Goal: Check status: Check status

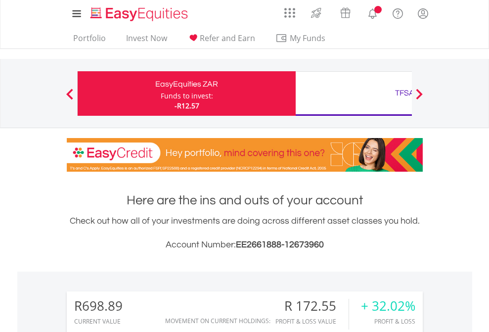
scroll to position [95, 155]
click at [161, 94] on div "Funds to invest:" at bounding box center [187, 96] width 52 height 10
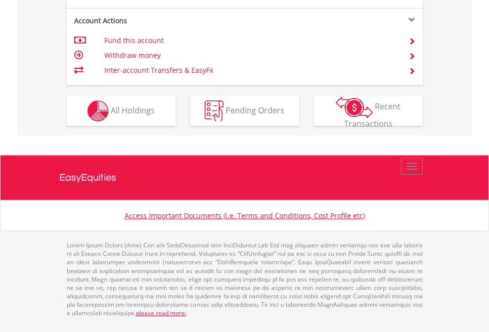
scroll to position [883, 0]
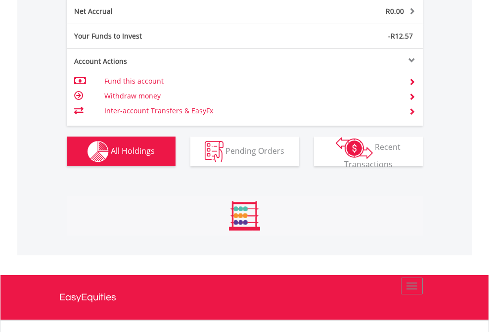
scroll to position [95, 155]
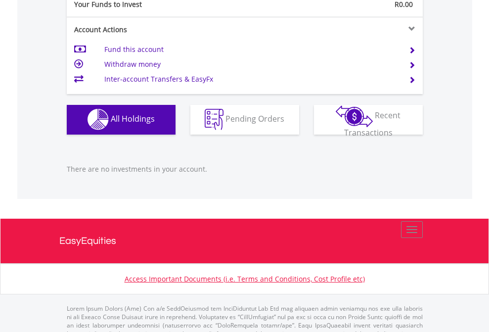
scroll to position [980, 0]
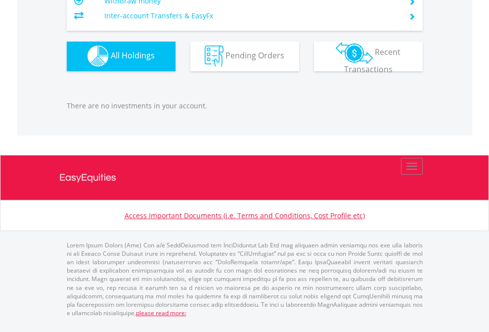
scroll to position [95, 155]
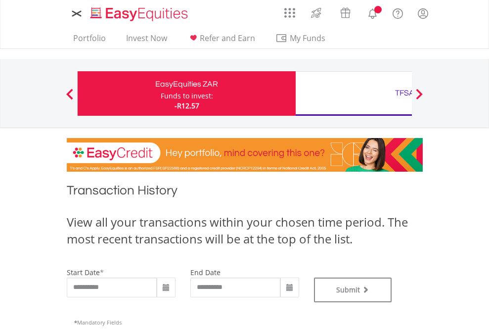
type input "**********"
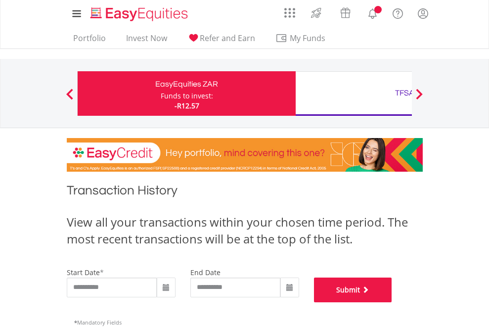
click at [392, 302] on button "Submit" at bounding box center [353, 290] width 78 height 25
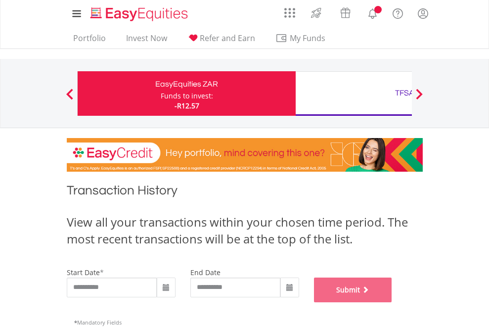
scroll to position [401, 0]
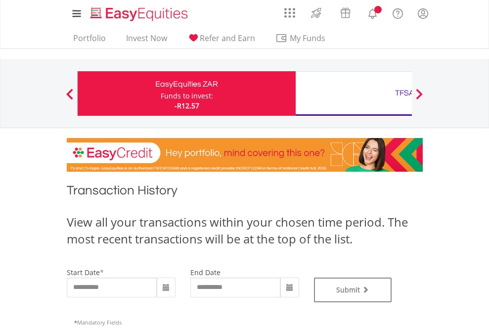
click at [354, 94] on div "TFSA" at bounding box center [405, 93] width 206 height 14
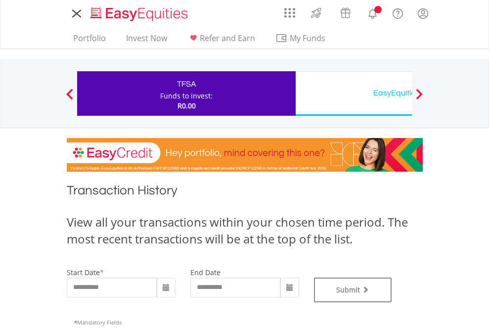
type input "**********"
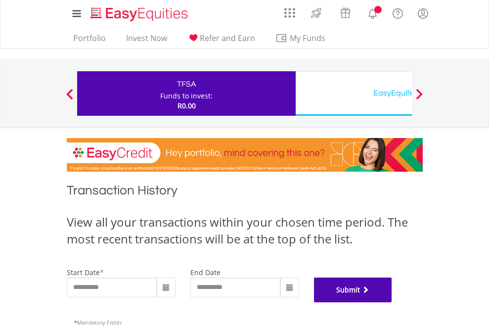
click at [392, 302] on button "Submit" at bounding box center [353, 290] width 78 height 25
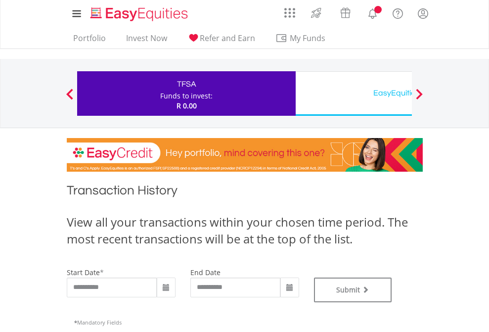
click at [354, 94] on div "EasyEquities USD" at bounding box center [405, 93] width 206 height 14
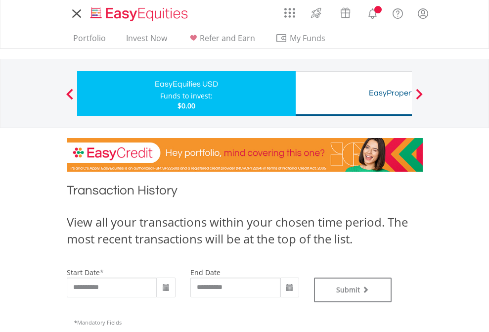
type input "**********"
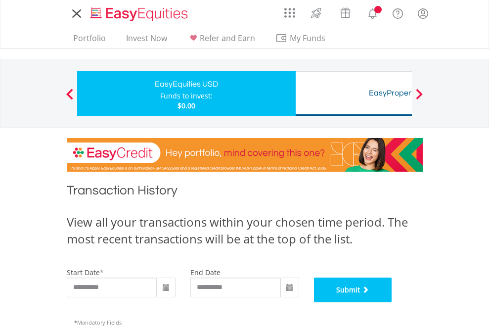
click at [392, 302] on button "Submit" at bounding box center [353, 290] width 78 height 25
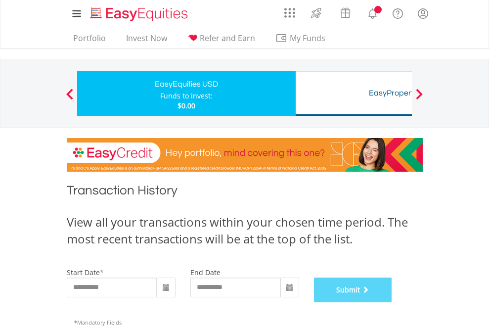
scroll to position [401, 0]
